Goal: Information Seeking & Learning: Learn about a topic

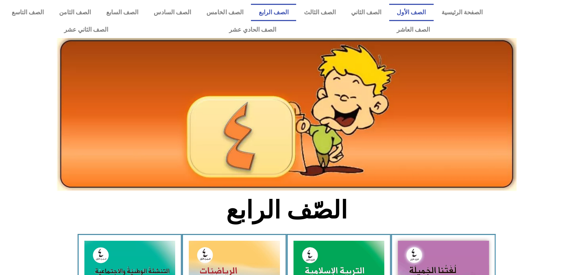
click at [413, 8] on link "الصف الأول" at bounding box center [411, 12] width 44 height 17
